Goal: Download file/media

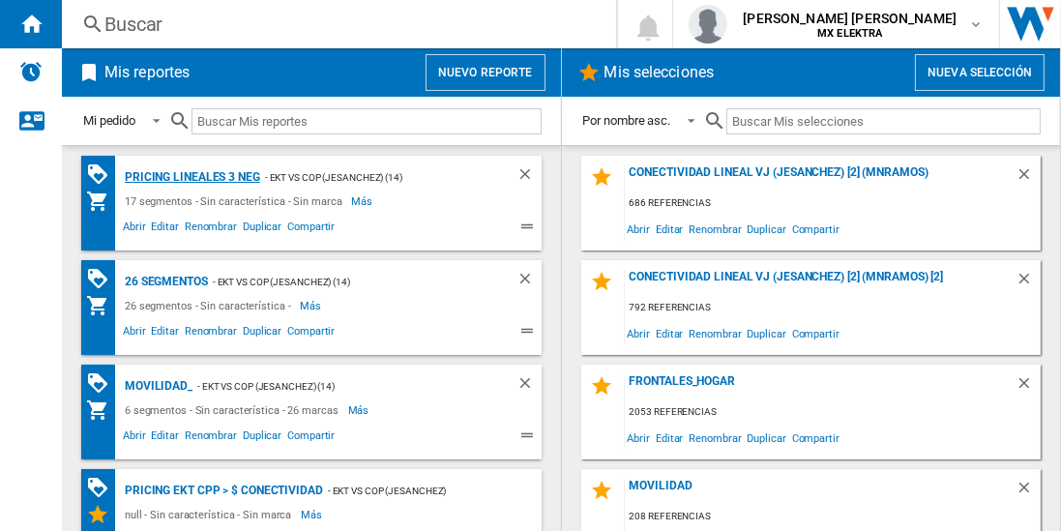
click at [191, 176] on div "Pricing lineales 3 neg" at bounding box center [190, 177] width 140 height 24
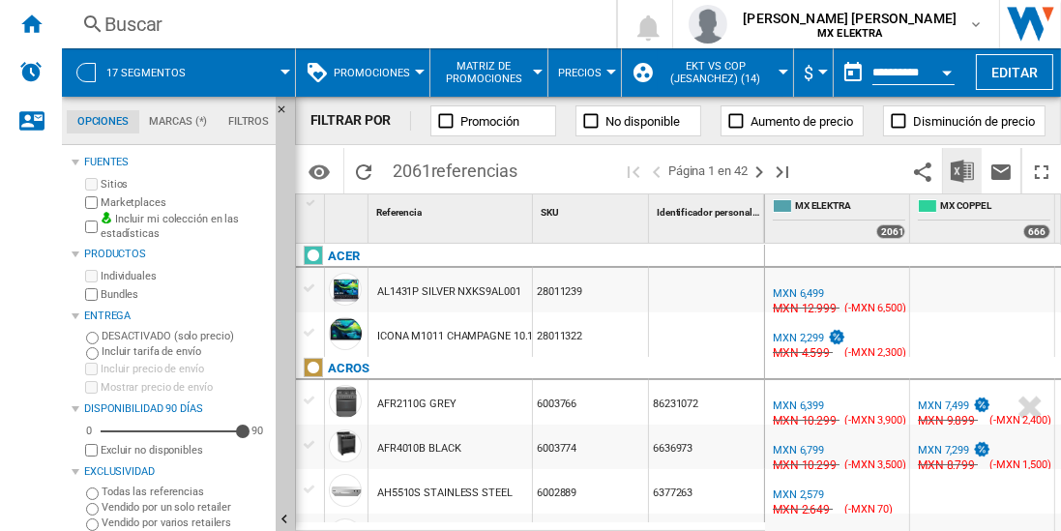
click at [964, 170] on img "Descargar en Excel" at bounding box center [962, 171] width 23 height 23
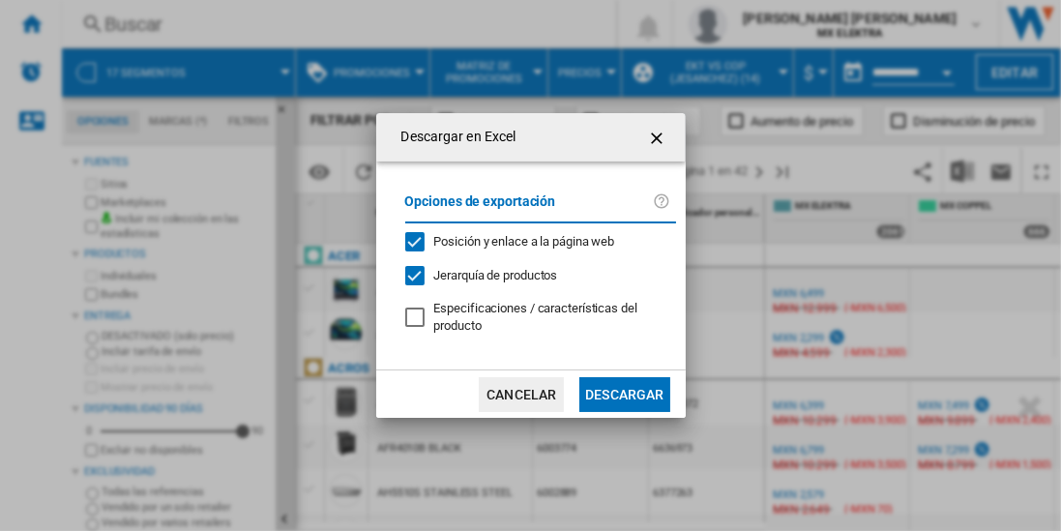
click at [624, 393] on button "Descargar" at bounding box center [625, 394] width 90 height 35
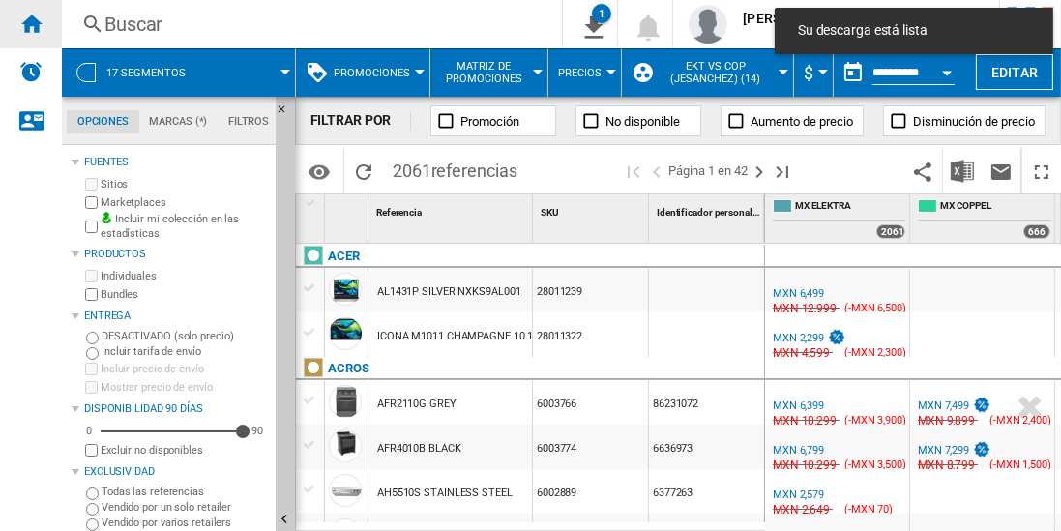
click at [31, 23] on ng-md-icon "Inicio" at bounding box center [30, 23] width 23 height 23
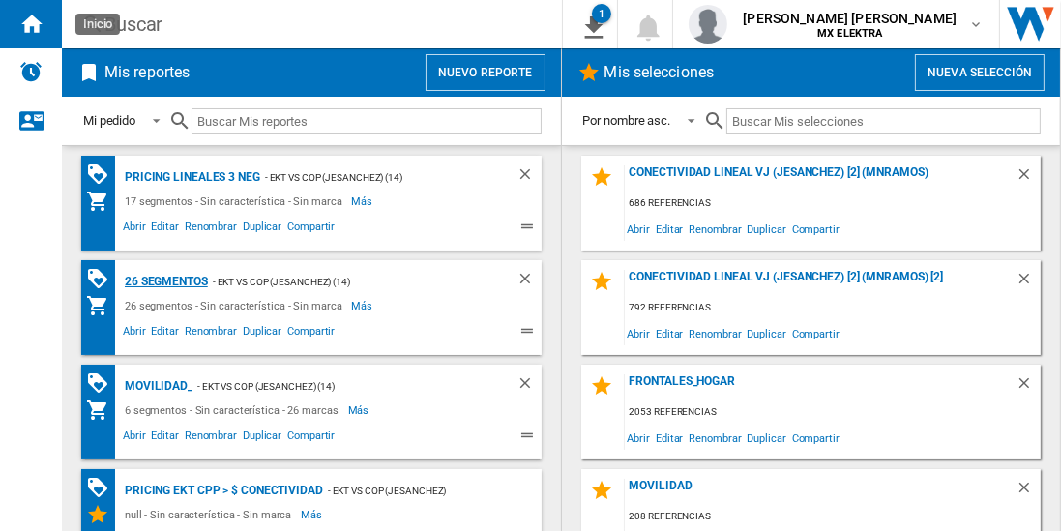
click at [166, 280] on div "26 segmentos" at bounding box center [164, 282] width 88 height 24
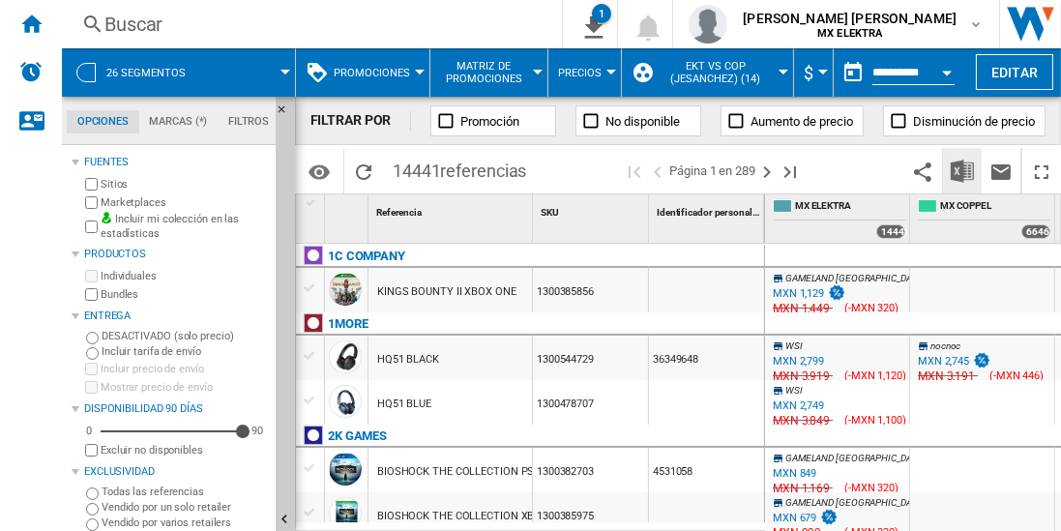
click at [964, 170] on img "Descargar en Excel" at bounding box center [962, 171] width 23 height 23
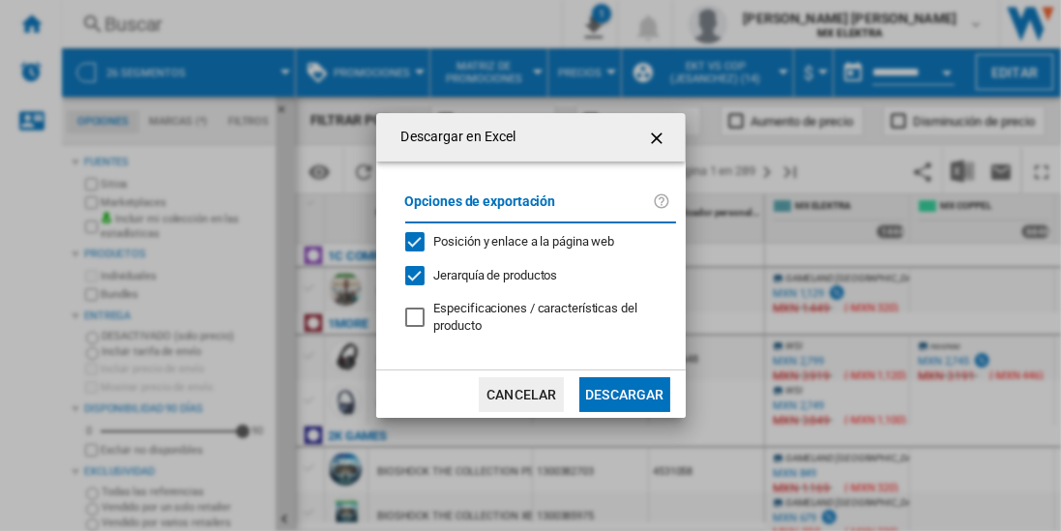
click at [624, 393] on button "Descargar" at bounding box center [625, 394] width 90 height 35
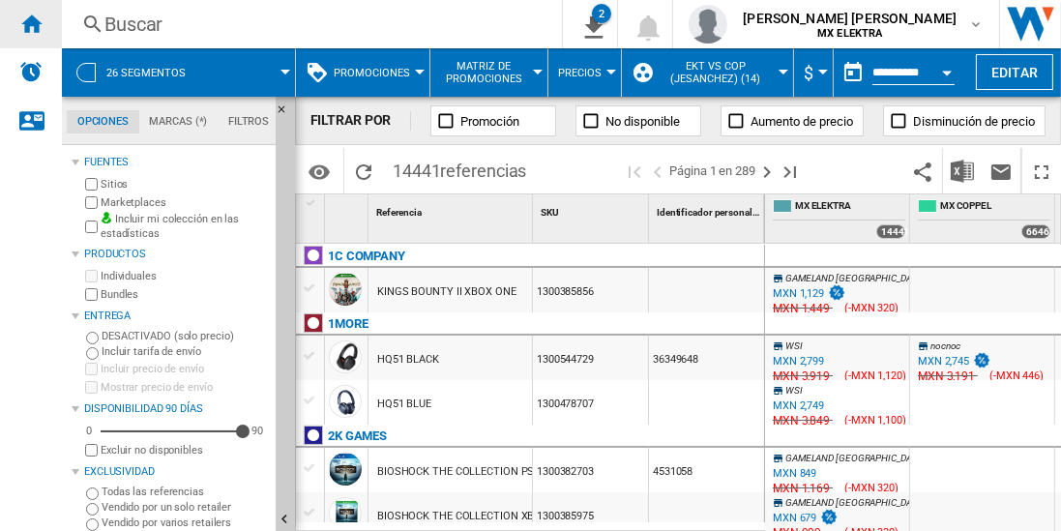
click at [31, 23] on ng-md-icon "Inicio" at bounding box center [30, 23] width 23 height 23
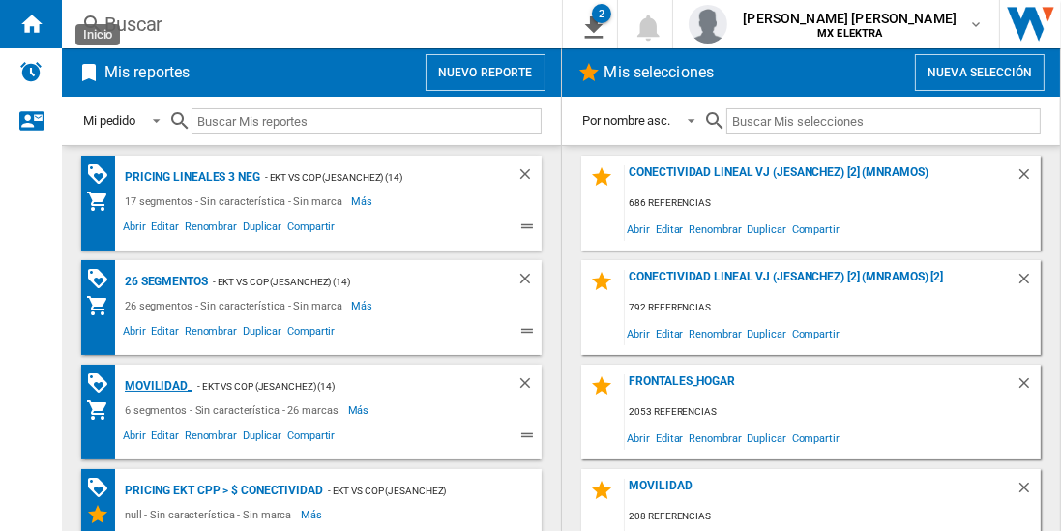
click at [156, 383] on div "MOVILIDAD_" at bounding box center [156, 386] width 73 height 24
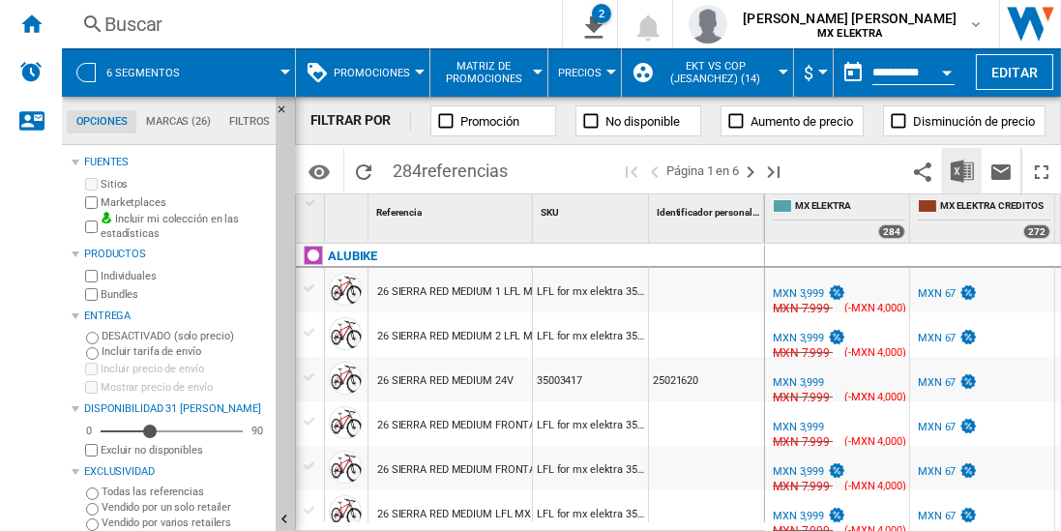
click at [964, 170] on img "Descargar en Excel" at bounding box center [962, 171] width 23 height 23
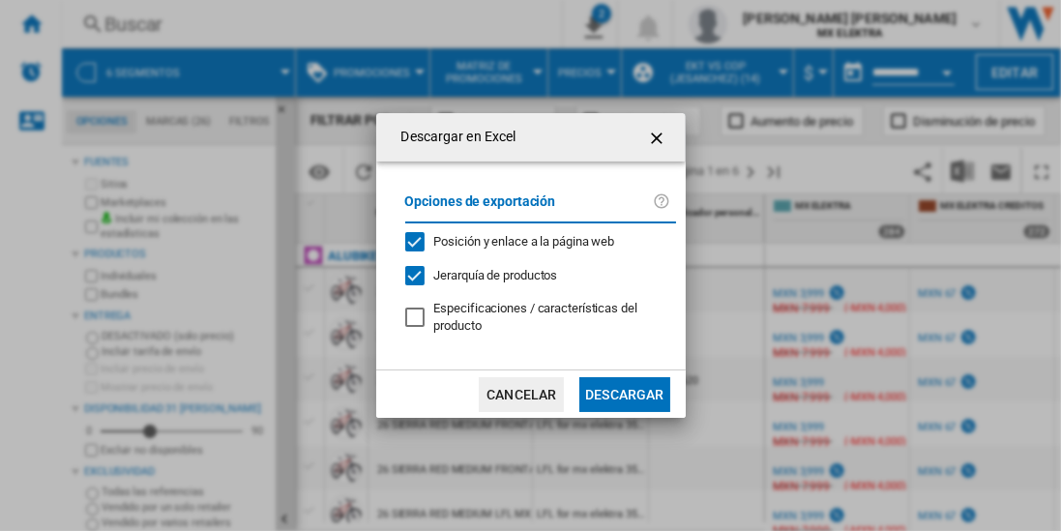
click at [624, 393] on button "Descargar" at bounding box center [625, 394] width 90 height 35
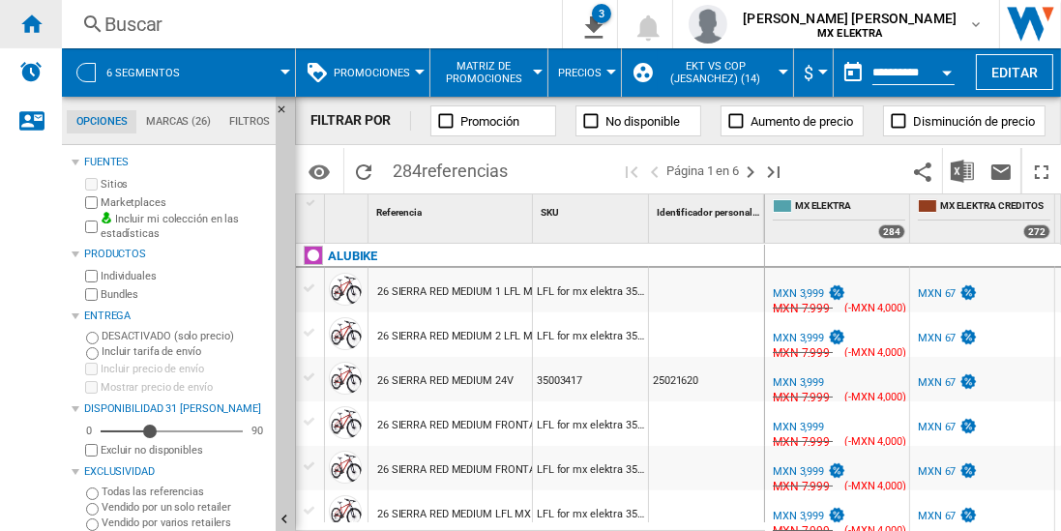
click at [31, 23] on ng-md-icon "Inicio" at bounding box center [30, 23] width 23 height 23
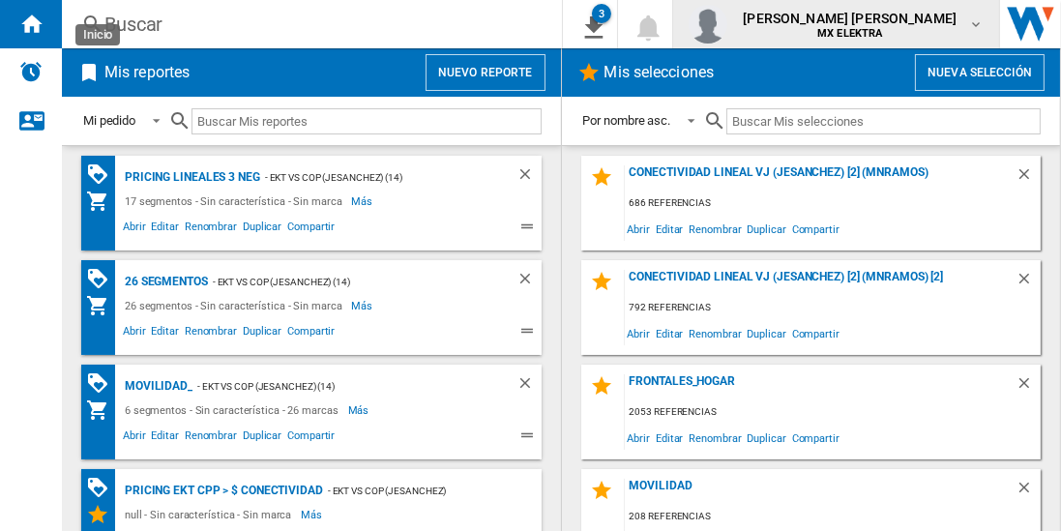
click at [855, 25] on span "[PERSON_NAME] [PERSON_NAME]" at bounding box center [850, 18] width 214 height 19
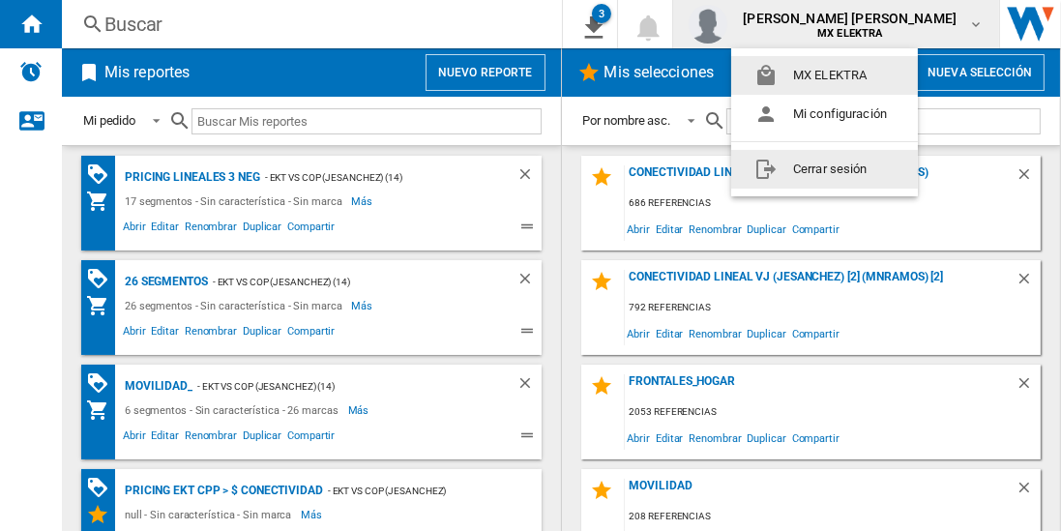
click at [817, 166] on button "Cerrar sesión" at bounding box center [824, 169] width 187 height 39
